Goal: Check status: Check status

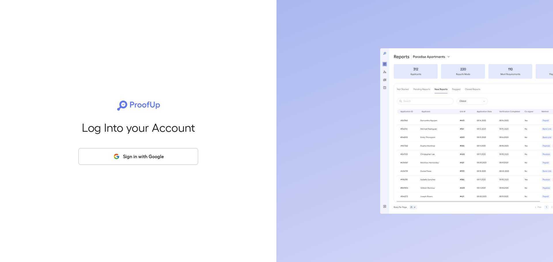
click at [159, 150] on button "Sign in with Google" at bounding box center [138, 156] width 120 height 17
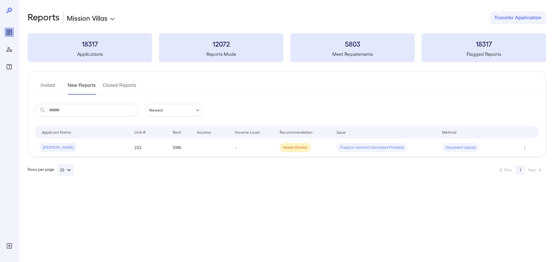
click at [47, 85] on button "Invited" at bounding box center [48, 88] width 26 height 14
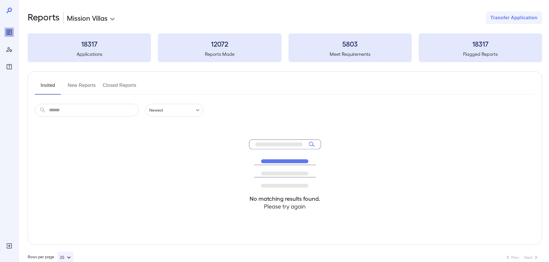
click at [117, 86] on button "Closed Reports" at bounding box center [120, 88] width 34 height 14
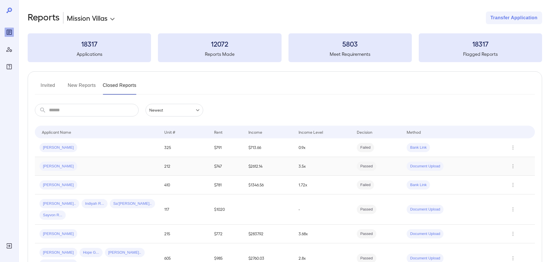
click at [126, 169] on div "Clarissa M..." at bounding box center [96, 166] width 115 height 9
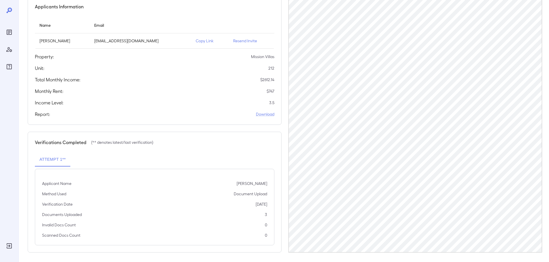
scroll to position [58, 0]
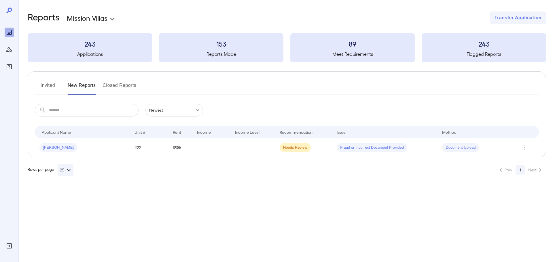
click at [119, 85] on button "Closed Reports" at bounding box center [120, 88] width 34 height 14
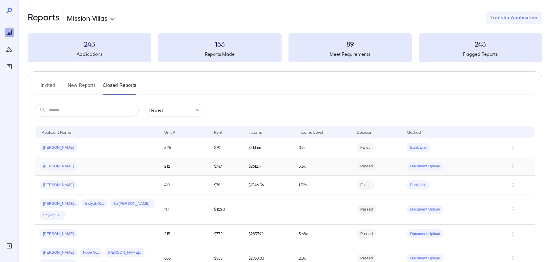
click at [105, 165] on div "[PERSON_NAME]" at bounding box center [96, 166] width 115 height 9
